Goal: Transaction & Acquisition: Obtain resource

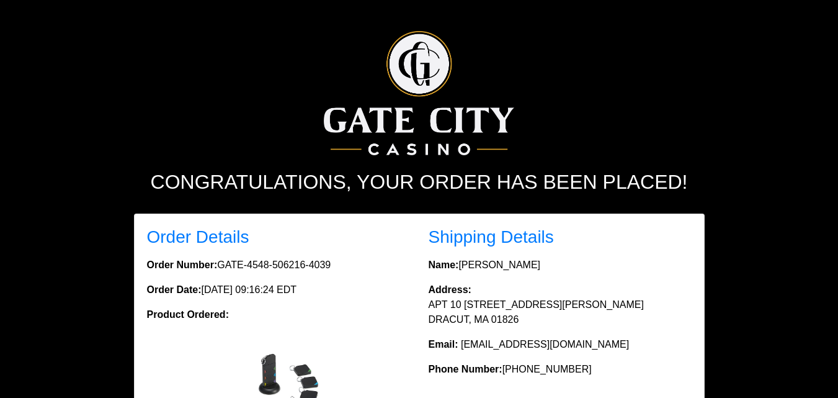
scroll to position [110, 0]
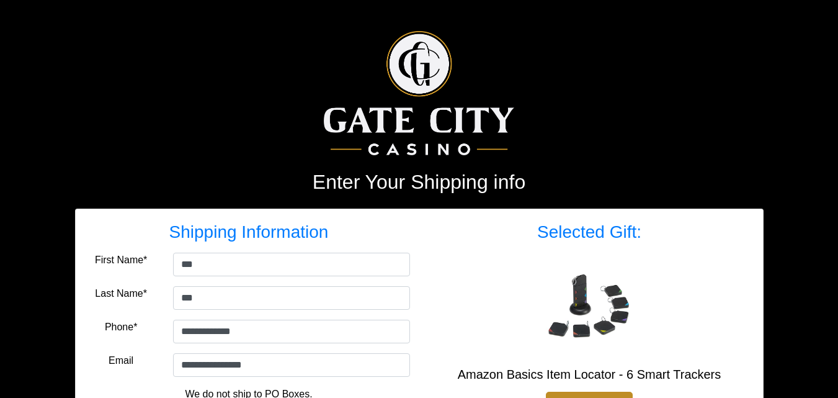
select select "**"
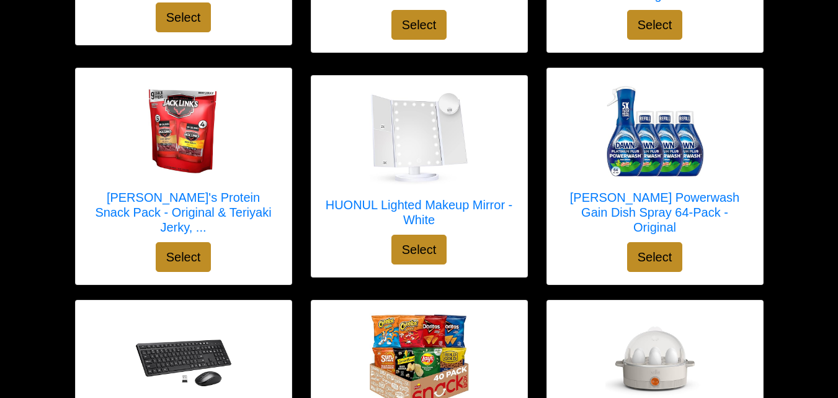
scroll to position [1487, 0]
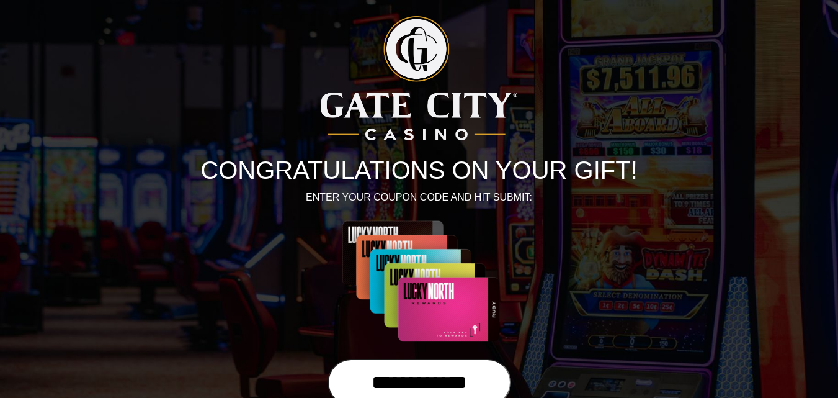
scroll to position [97, 0]
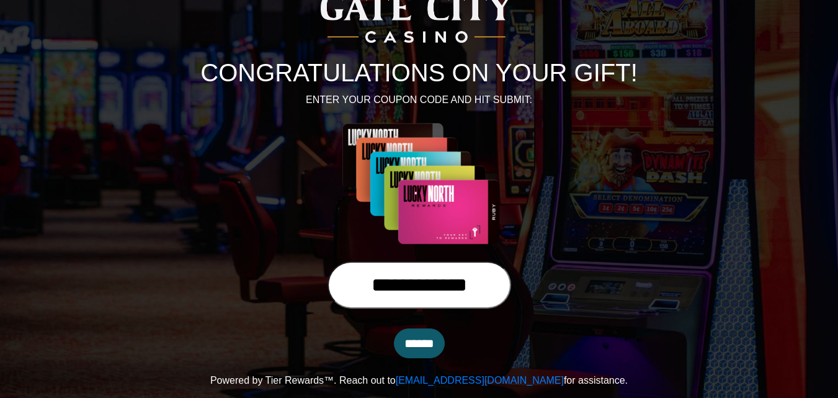
click at [507, 284] on input "**********" at bounding box center [419, 284] width 184 height 47
type input "*"
type input "**********"
click at [405, 338] on input "******" at bounding box center [419, 343] width 51 height 30
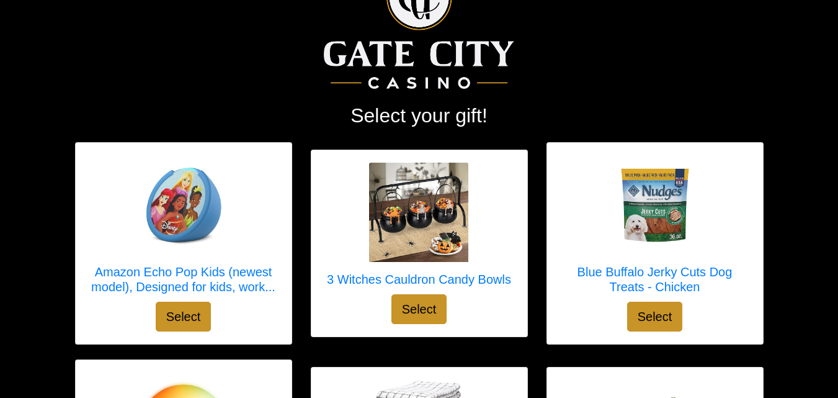
scroll to position [82, 0]
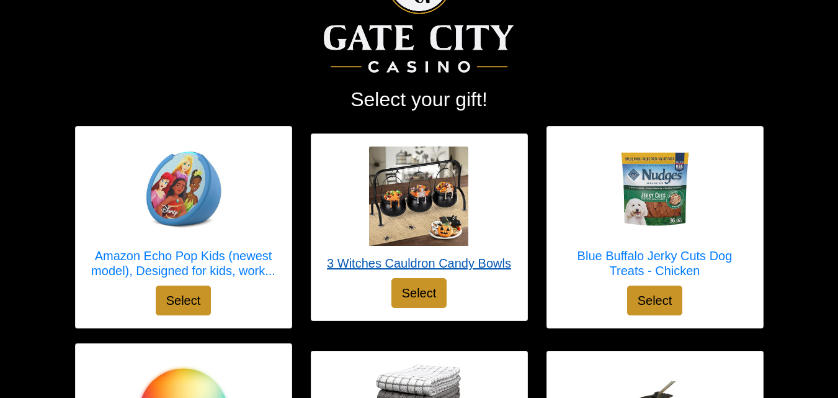
click at [496, 200] on div at bounding box center [419, 195] width 184 height 99
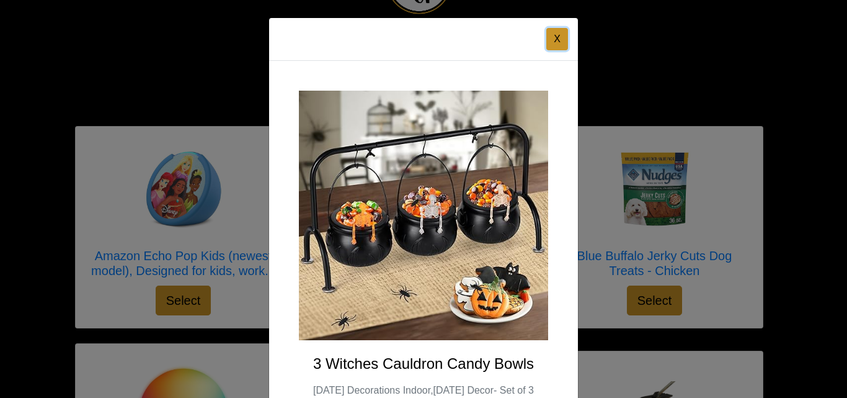
click at [555, 40] on button "X" at bounding box center [557, 39] width 22 height 22
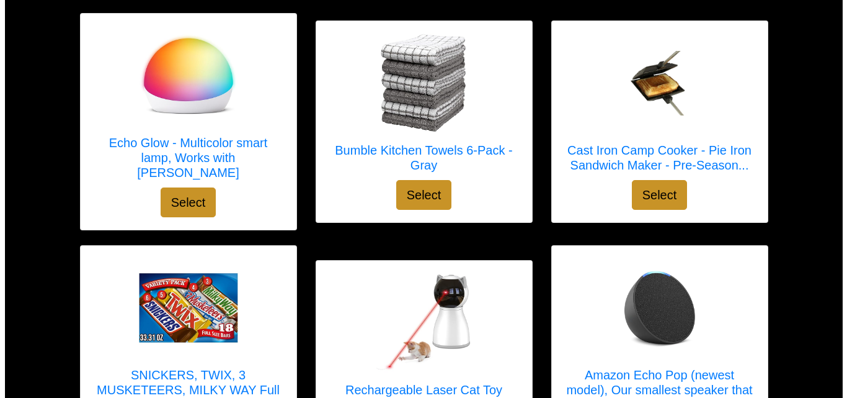
scroll to position [414, 0]
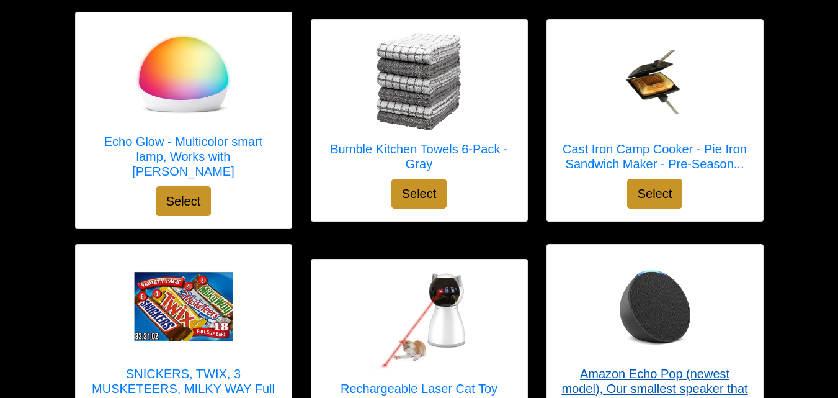
click at [699, 327] on img at bounding box center [654, 306] width 99 height 99
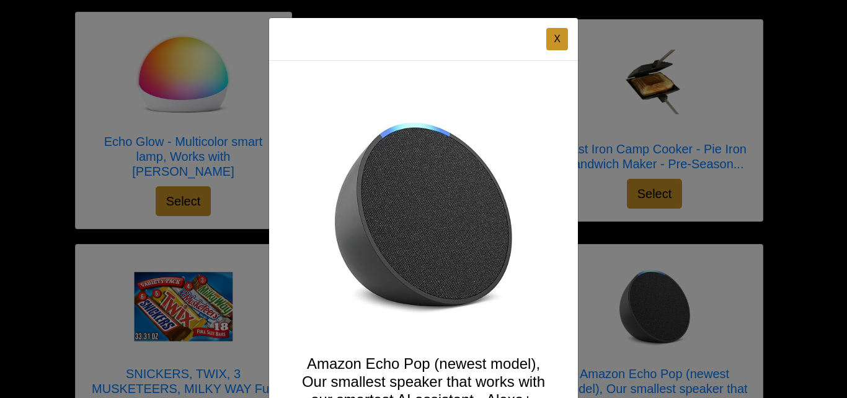
click at [546, 38] on button "X" at bounding box center [557, 39] width 22 height 22
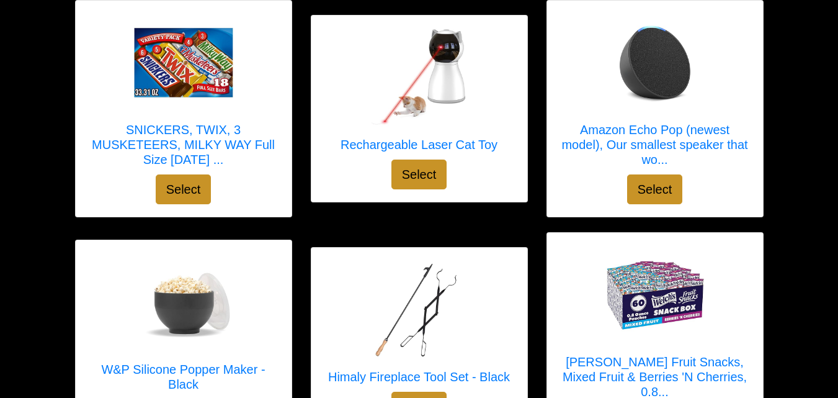
scroll to position [664, 0]
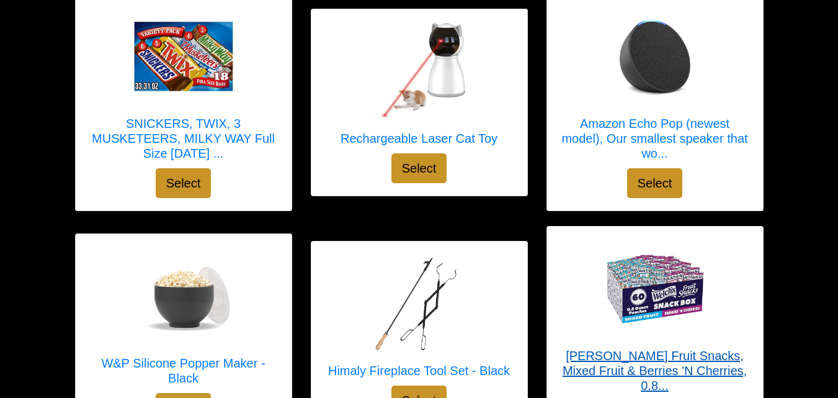
click at [670, 278] on img at bounding box center [654, 288] width 99 height 99
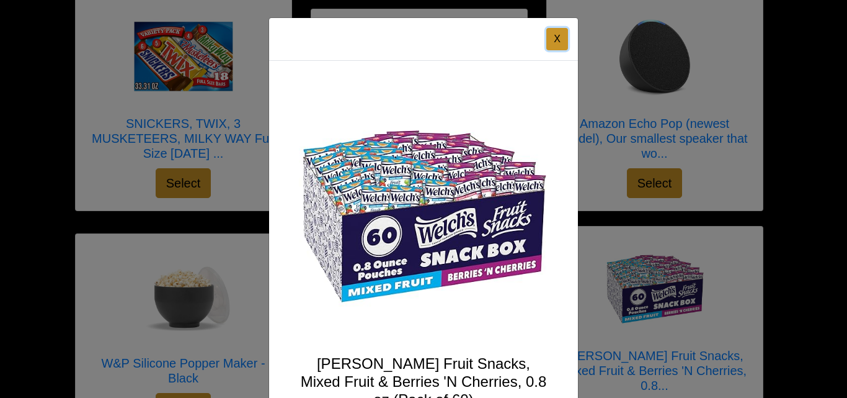
click at [563, 39] on button "X" at bounding box center [557, 39] width 22 height 22
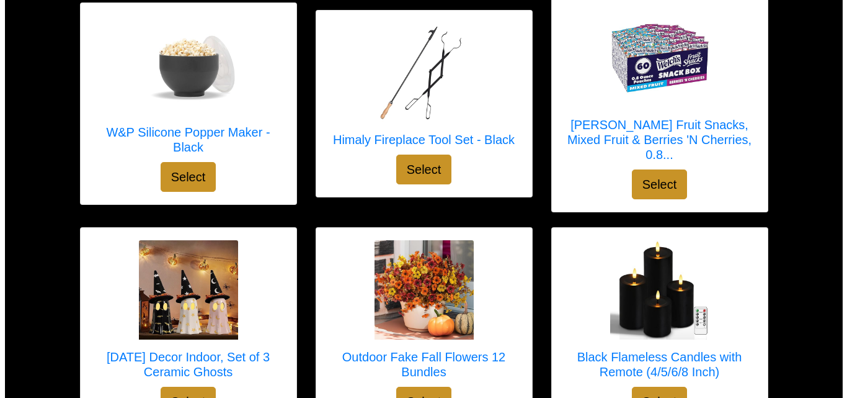
scroll to position [866, 0]
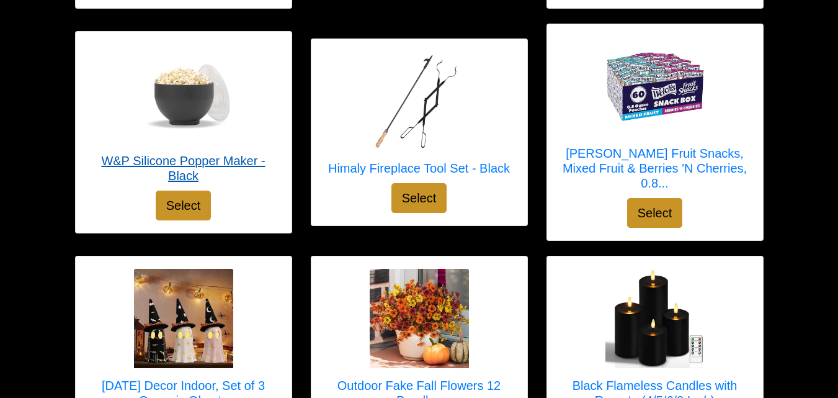
click at [259, 92] on div at bounding box center [183, 93] width 191 height 99
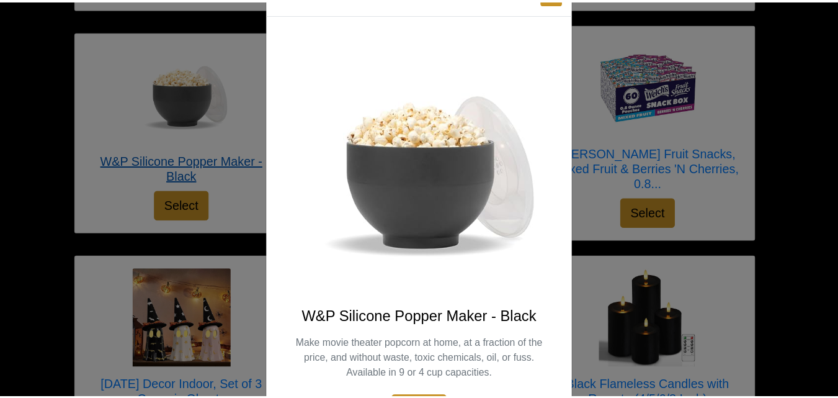
scroll to position [122, 0]
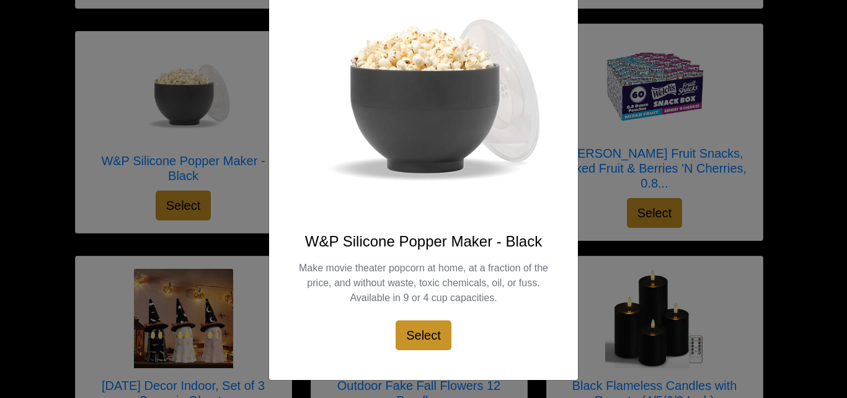
click at [604, 96] on div "X W&P Silicone Popper Maker - Black Make movie theater popcorn at home, at a fr…" at bounding box center [423, 199] width 847 height 398
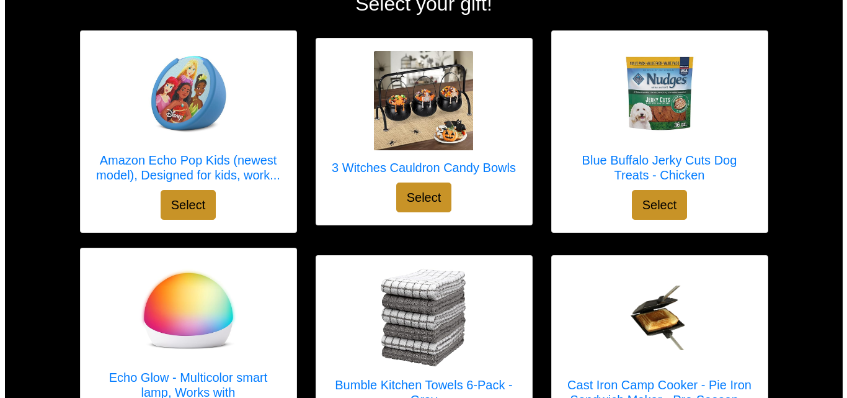
scroll to position [172, 0]
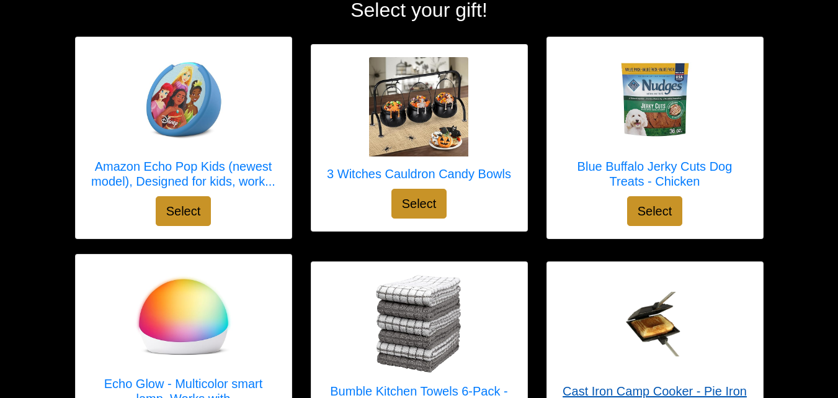
click at [662, 312] on img at bounding box center [654, 324] width 99 height 65
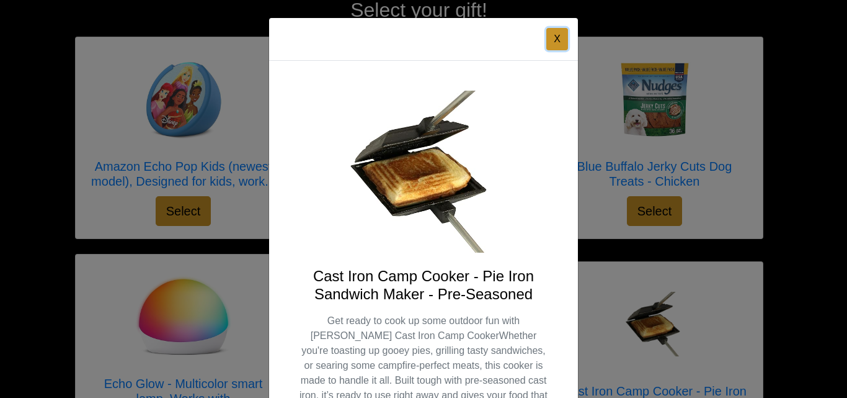
click at [552, 32] on button "X" at bounding box center [557, 39] width 22 height 22
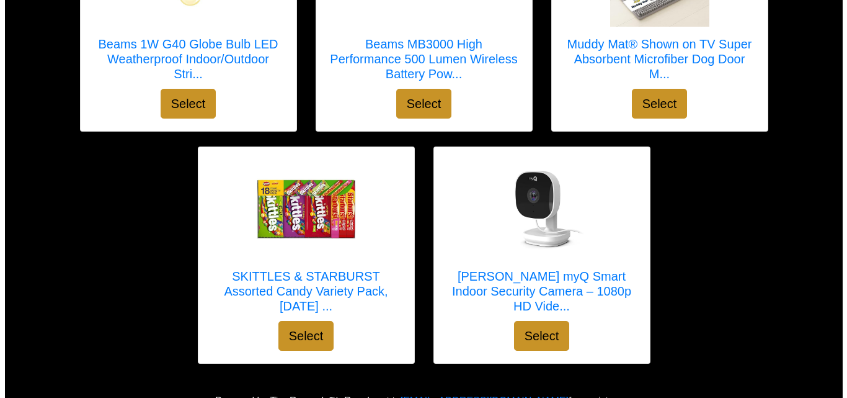
scroll to position [4716, 0]
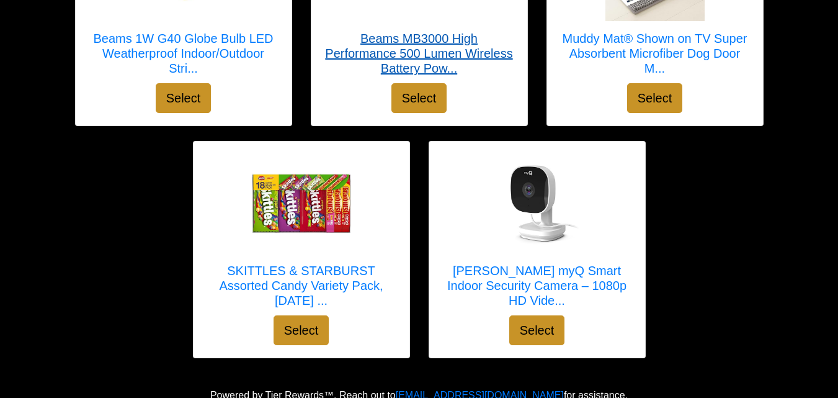
click at [326, 31] on h5 "Beams MB3000 High Performance 500 Lumen Wireless Battery Pow..." at bounding box center [419, 53] width 191 height 45
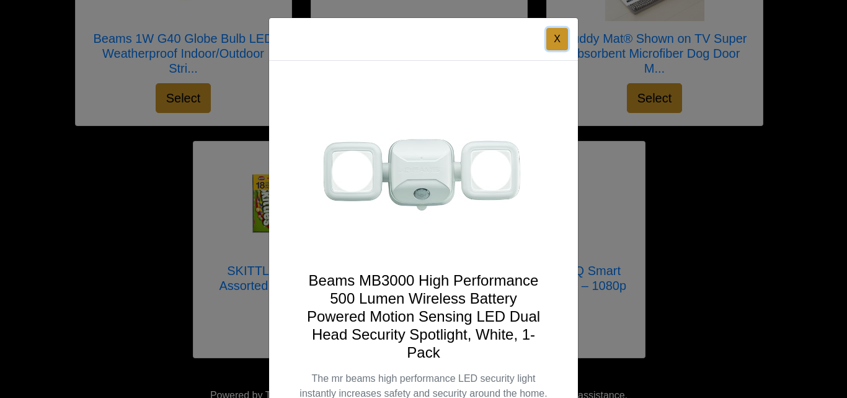
click at [546, 38] on button "X" at bounding box center [557, 39] width 22 height 22
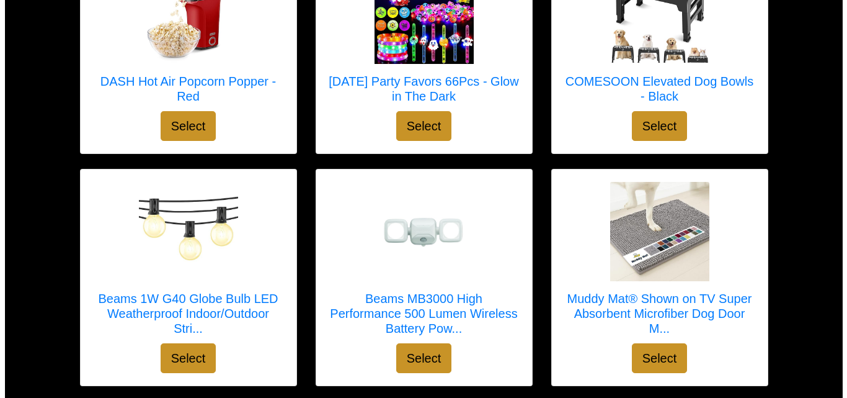
scroll to position [4458, 0]
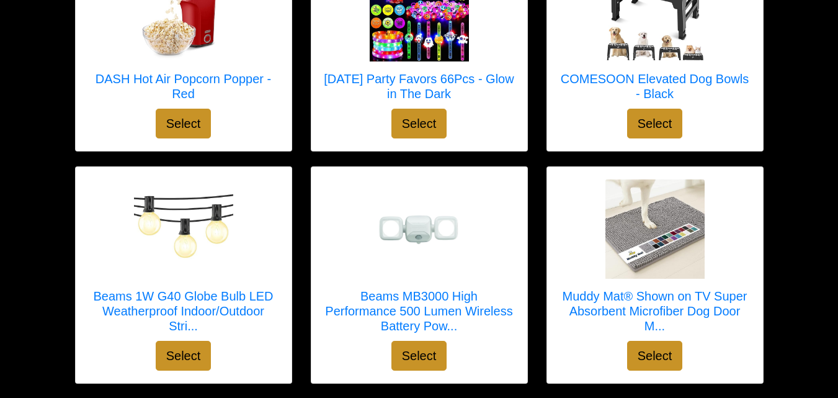
click at [489, 242] on div at bounding box center [419, 228] width 191 height 99
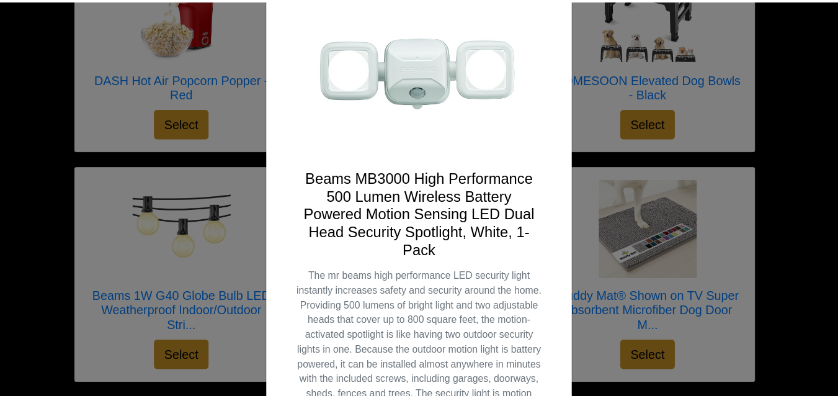
scroll to position [107, 0]
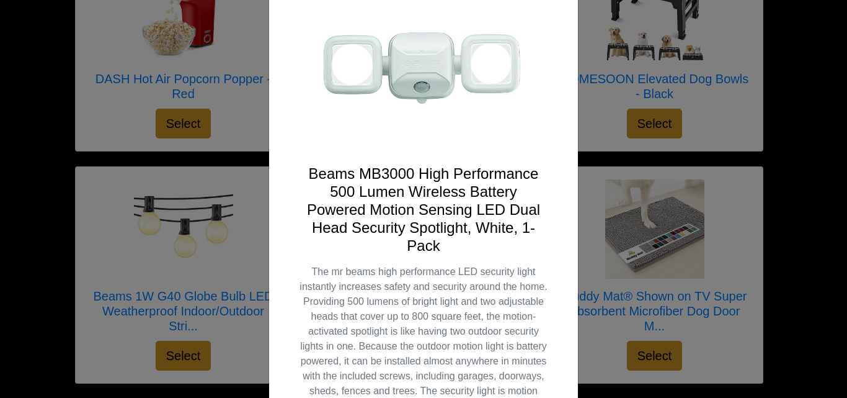
click at [600, 114] on div "X Beams MB3000 High Performance 500 Lumen Wireless Battery Powered Motion Sensi…" at bounding box center [423, 199] width 847 height 398
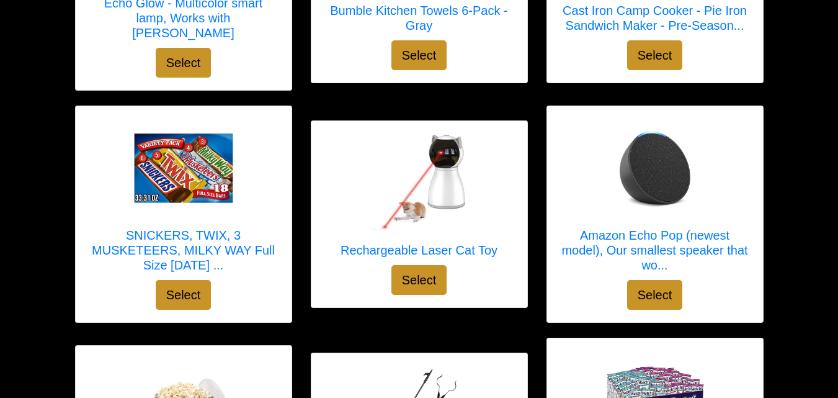
scroll to position [555, 0]
